Goal: Task Accomplishment & Management: Use online tool/utility

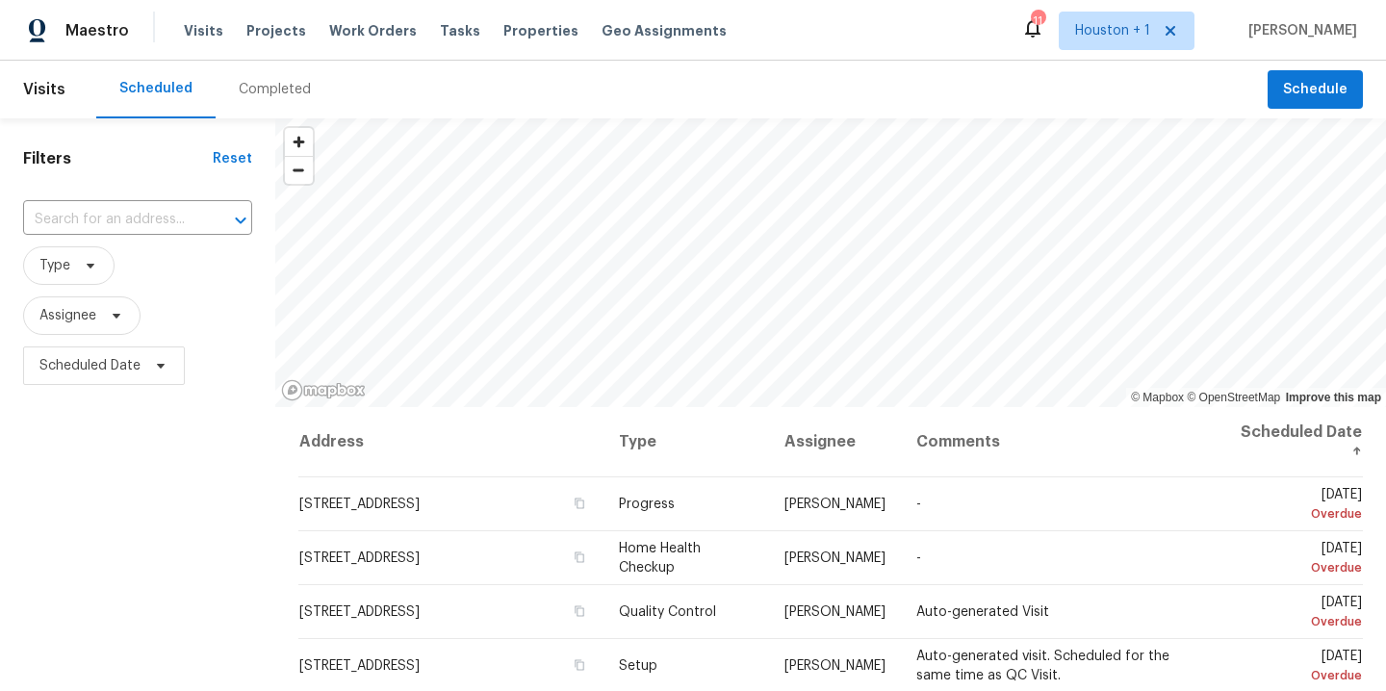
click at [67, 332] on span "Assignee" at bounding box center [81, 315] width 117 height 39
type input "[PERSON_NAME]"
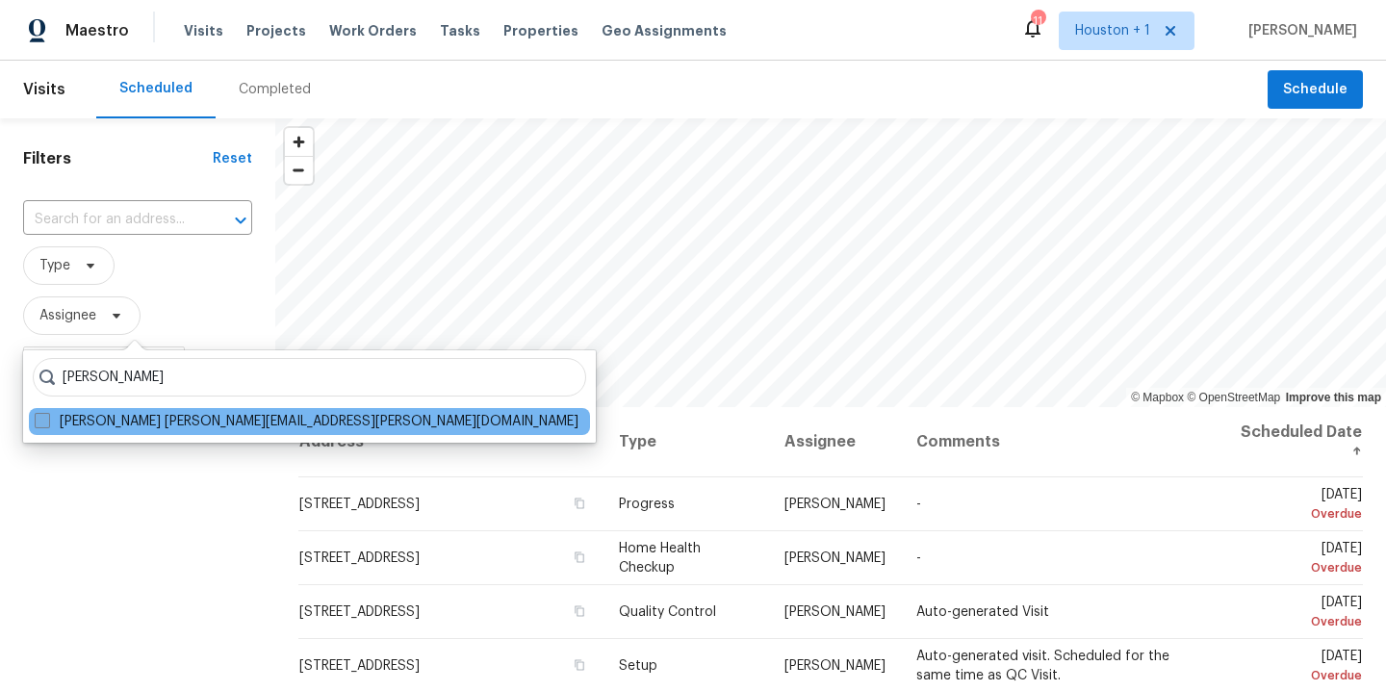
click at [164, 420] on label "[PERSON_NAME] [PERSON_NAME][EMAIL_ADDRESS][PERSON_NAME][DOMAIN_NAME]" at bounding box center [307, 421] width 544 height 19
click at [47, 420] on input "[PERSON_NAME] [PERSON_NAME][EMAIL_ADDRESS][PERSON_NAME][DOMAIN_NAME]" at bounding box center [41, 418] width 13 height 13
checkbox input "true"
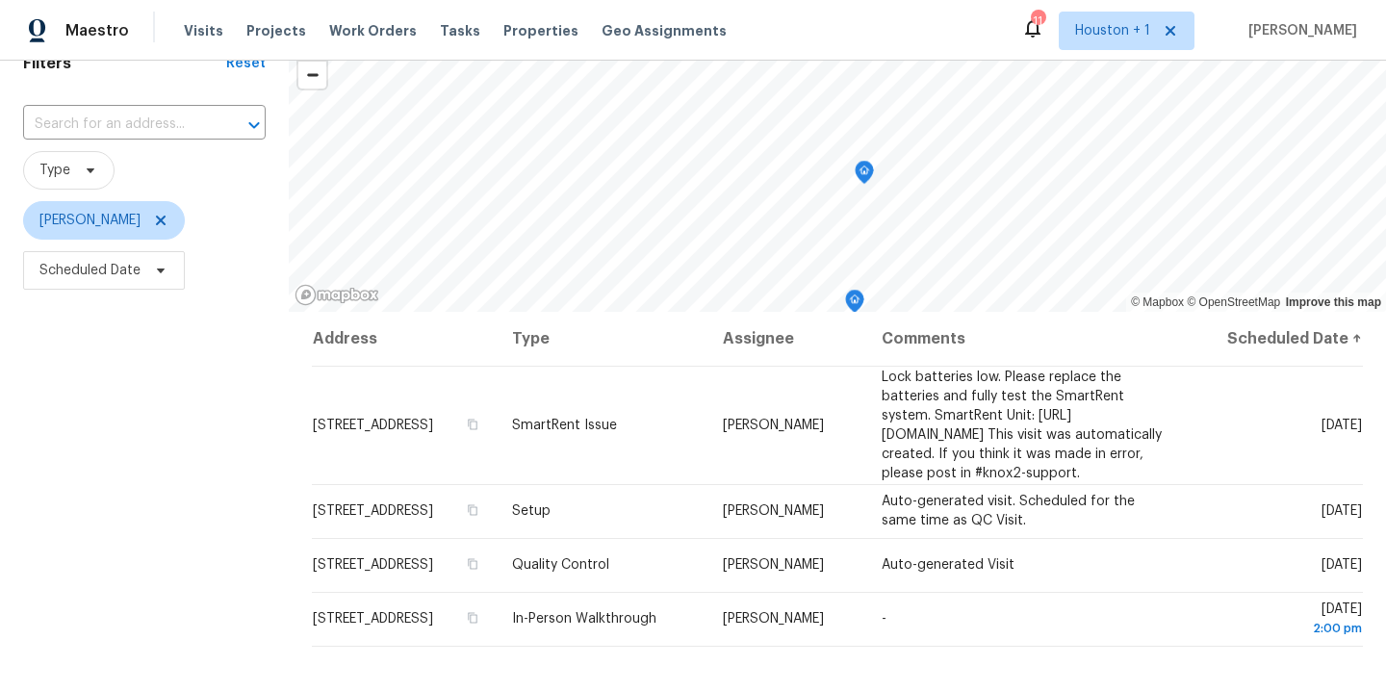
scroll to position [100, 0]
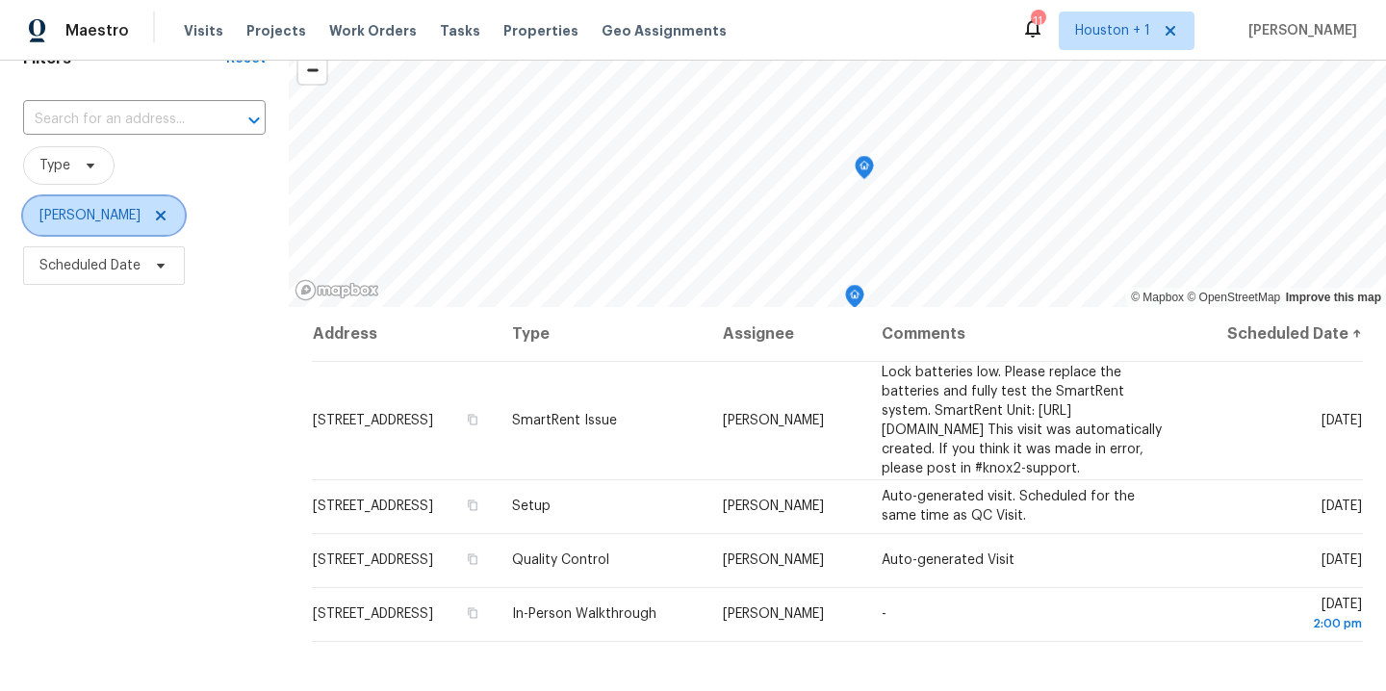
click at [153, 213] on icon at bounding box center [160, 215] width 15 height 15
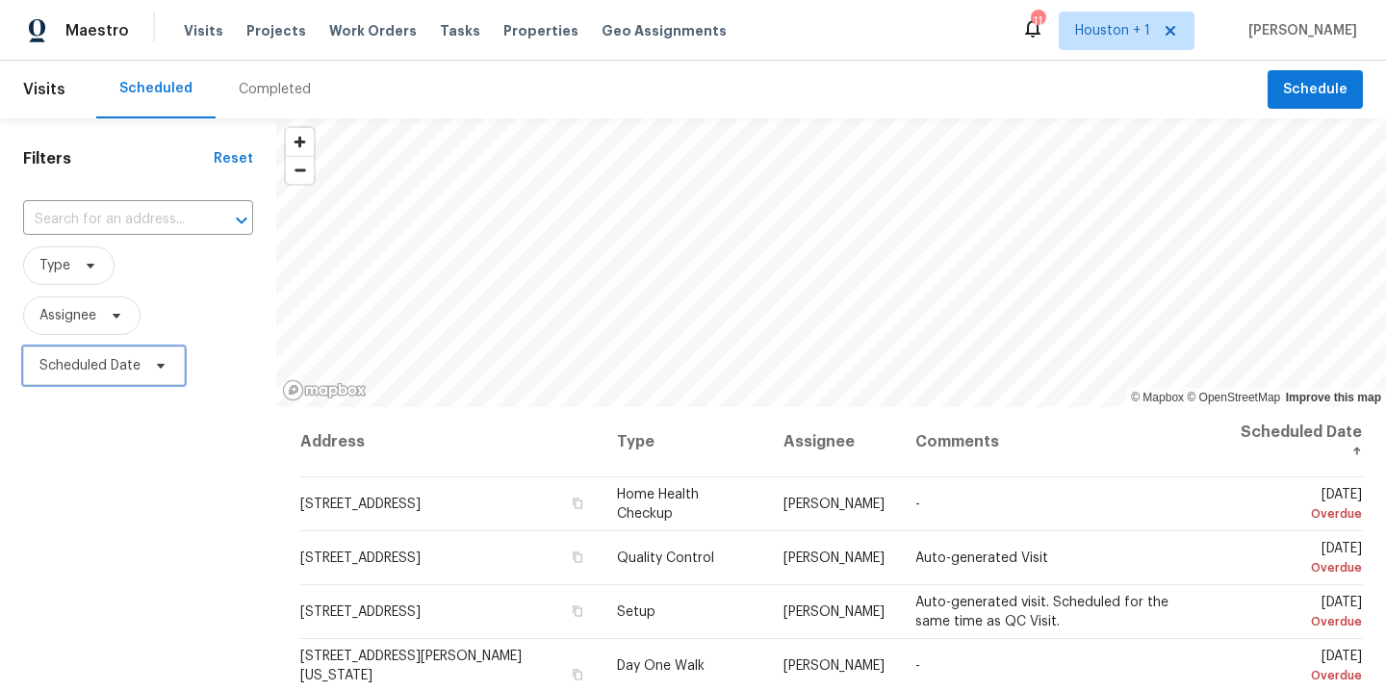
click at [149, 373] on span "Scheduled Date" at bounding box center [104, 366] width 162 height 39
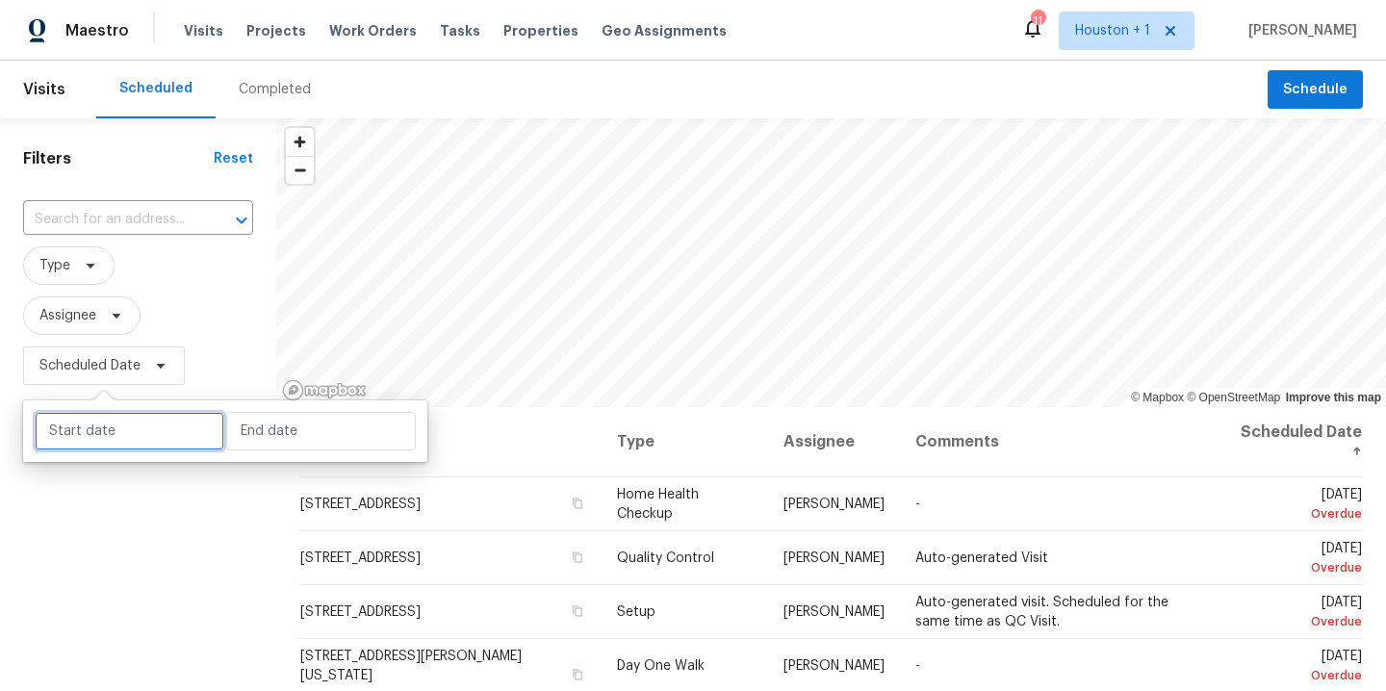
select select "9"
select select "2025"
select select "10"
select select "2025"
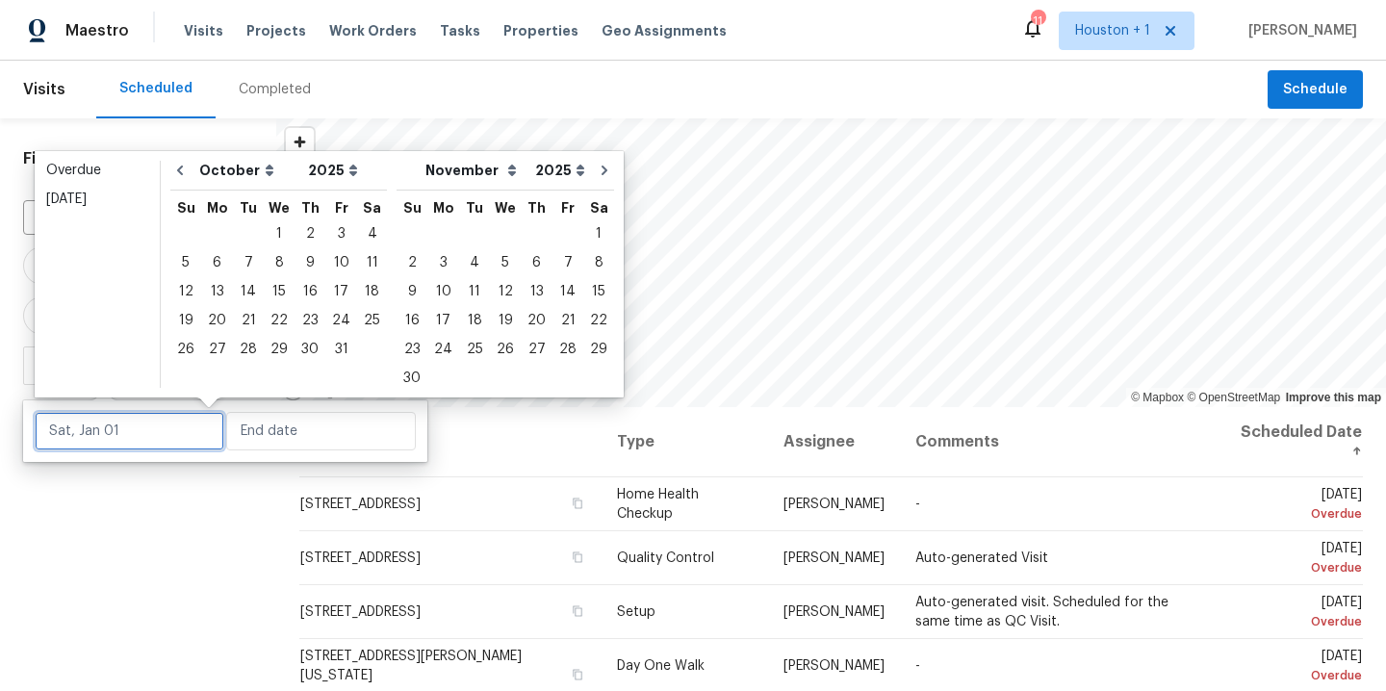
click at [146, 443] on input "text" at bounding box center [130, 431] width 190 height 39
click at [366, 232] on div "4" at bounding box center [372, 233] width 30 height 27
type input "[DATE]"
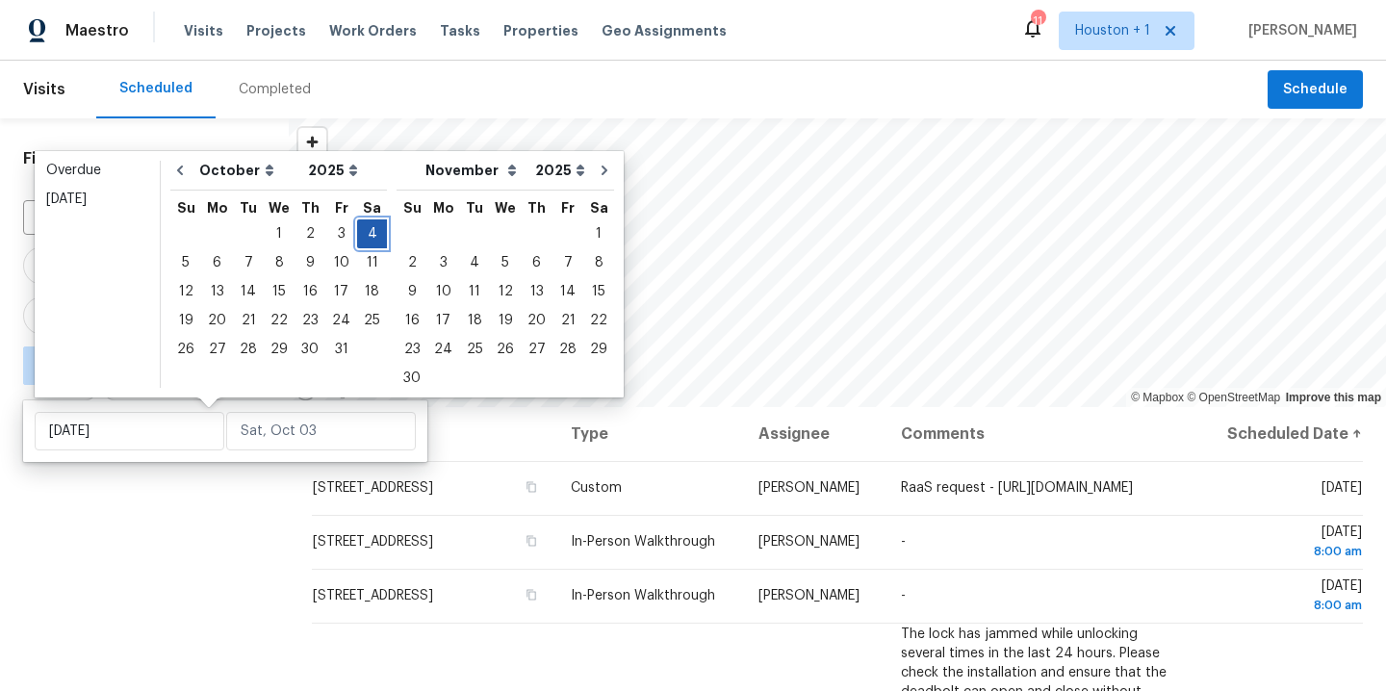
click at [366, 232] on div "4" at bounding box center [372, 233] width 30 height 27
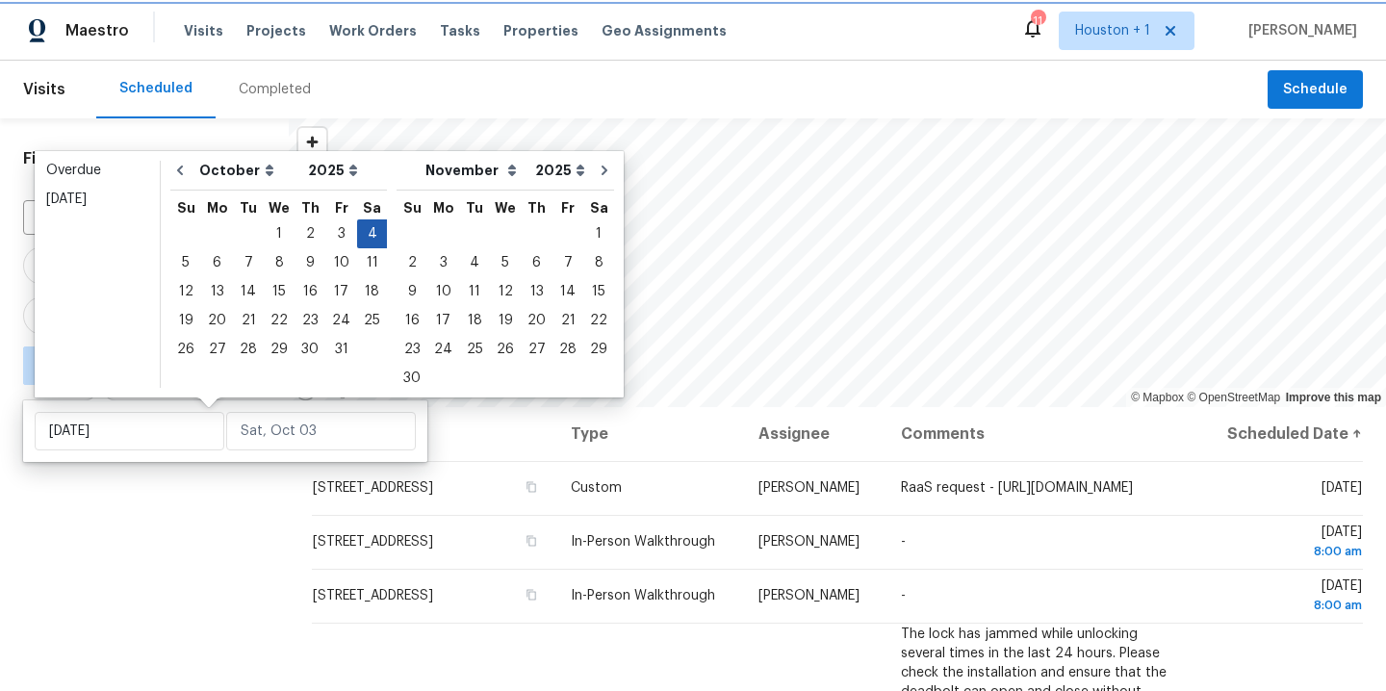
type input "[DATE]"
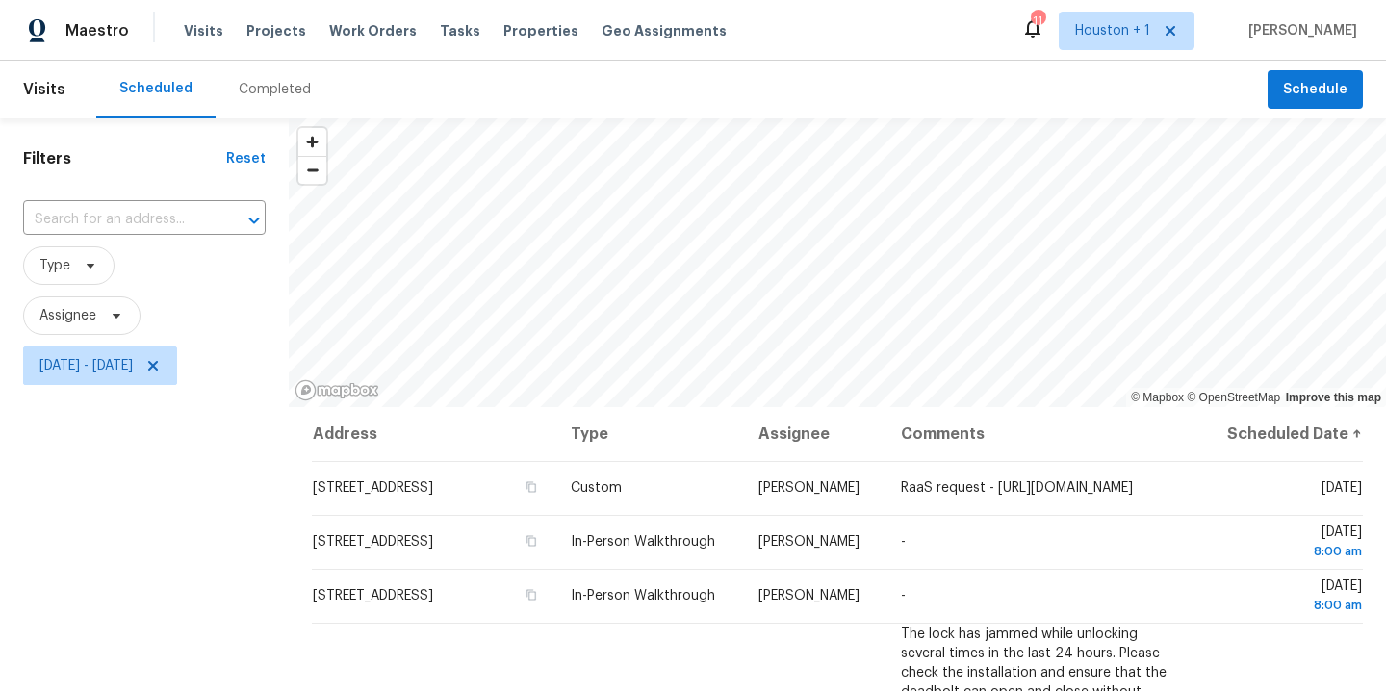
click at [108, 524] on div "Filters Reset ​ Type Assignee [DATE] - [DATE]" at bounding box center [144, 538] width 289 height 841
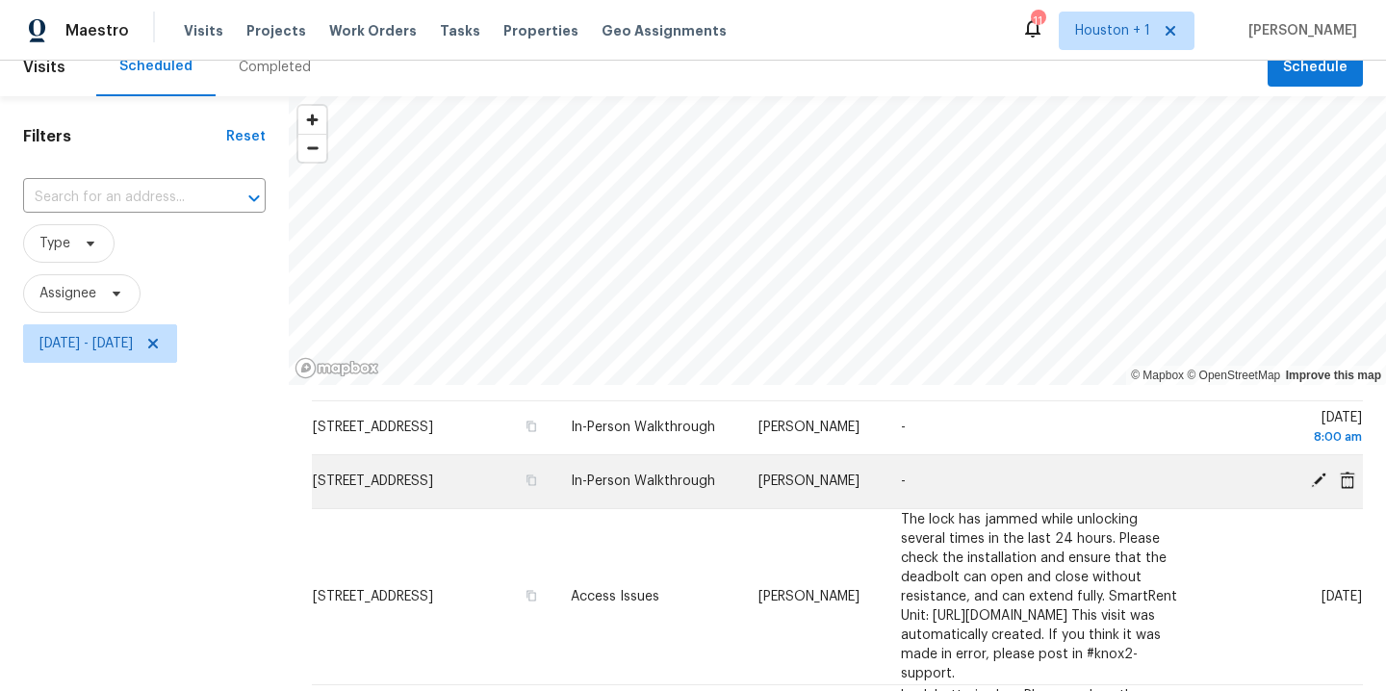
scroll to position [103, 0]
